Goal: Check status: Check status

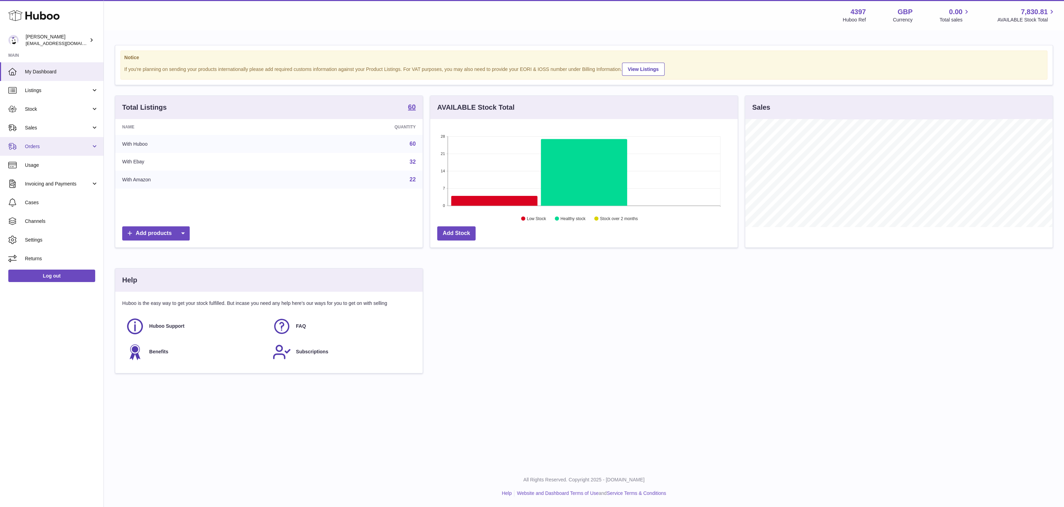
scroll to position [108, 307]
click at [46, 130] on span "Sales" at bounding box center [58, 128] width 66 height 7
click at [49, 147] on span "Sales" at bounding box center [61, 145] width 73 height 7
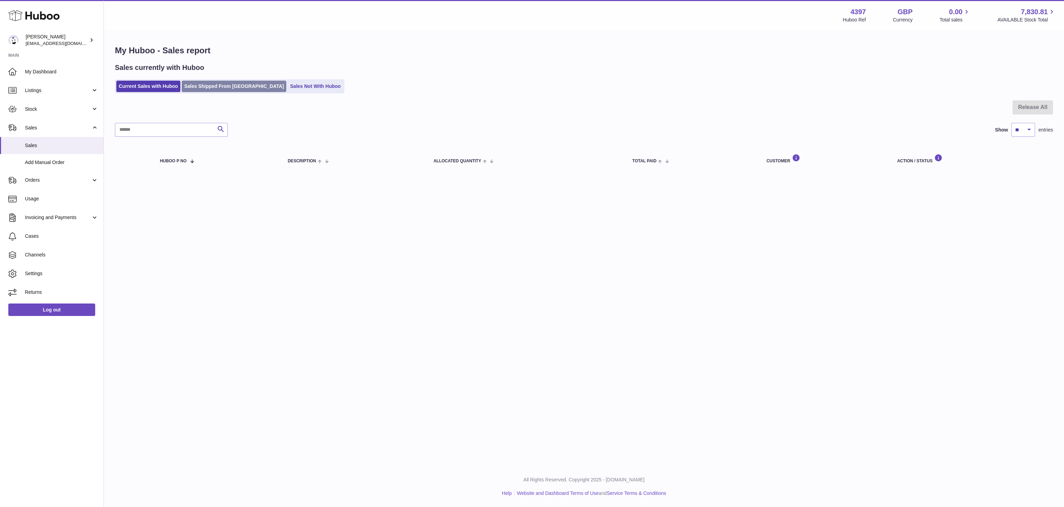
click at [211, 88] on link "Sales Shipped From Huboo" at bounding box center [234, 86] width 105 height 11
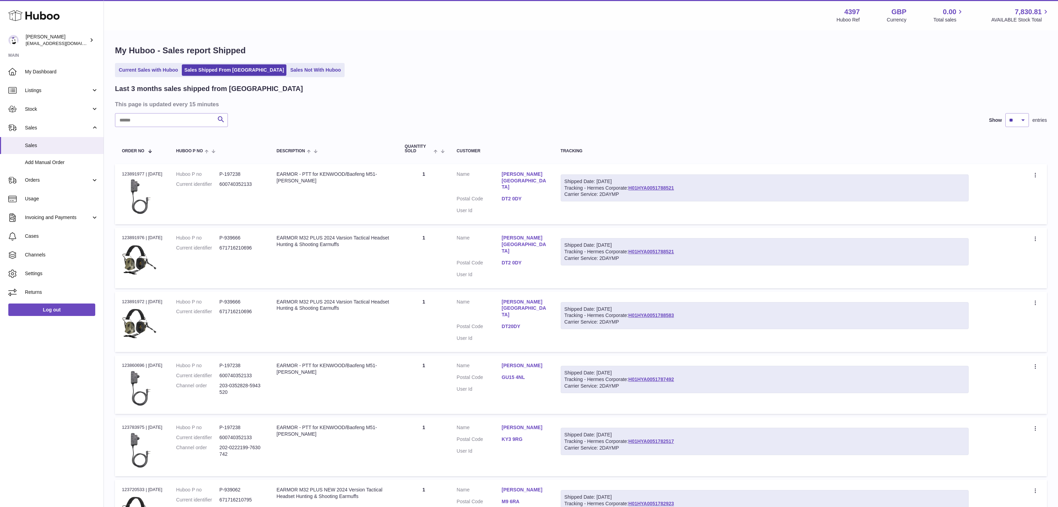
click at [691, 188] on div "Shipped Date: 1st Sep 2025 Tracking - Hermes Corporate: H01HYA0051788521 Carrie…" at bounding box center [765, 188] width 408 height 27
copy link "H01HYA0051788521"
